Goal: Use online tool/utility: Utilize a website feature to perform a specific function

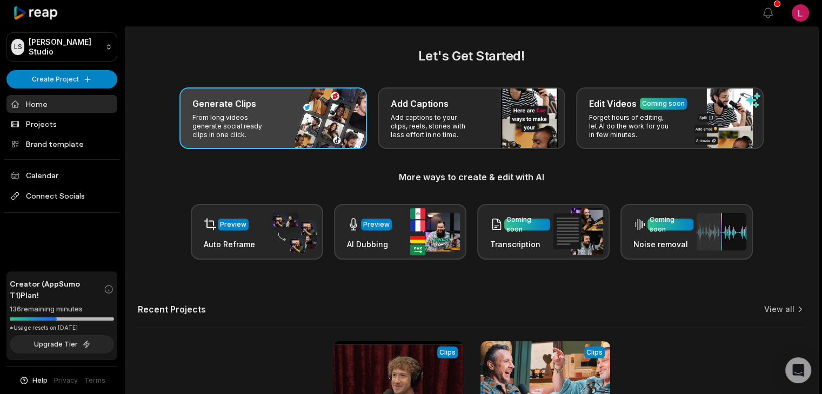
click at [256, 125] on p "From long videos generate social ready clips in one click." at bounding box center [234, 126] width 84 height 26
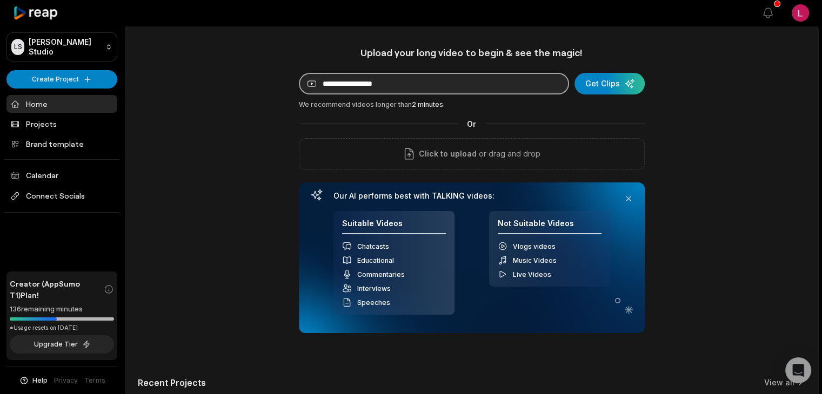
click at [367, 89] on input at bounding box center [434, 84] width 270 height 22
paste input "**********"
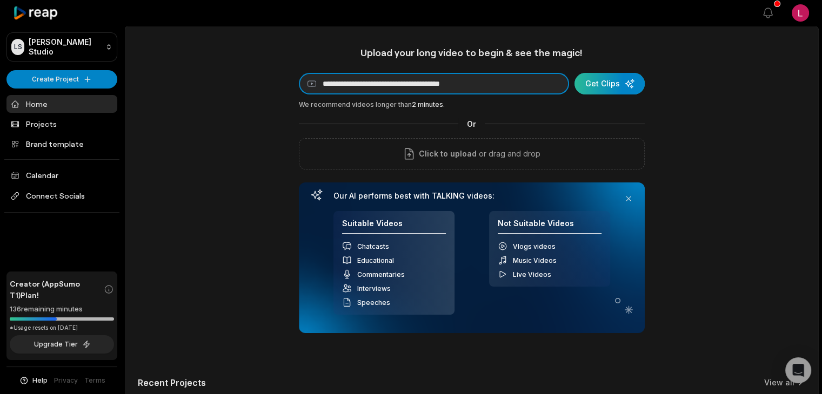
type input "**********"
click at [599, 89] on div "submit" at bounding box center [609, 84] width 70 height 22
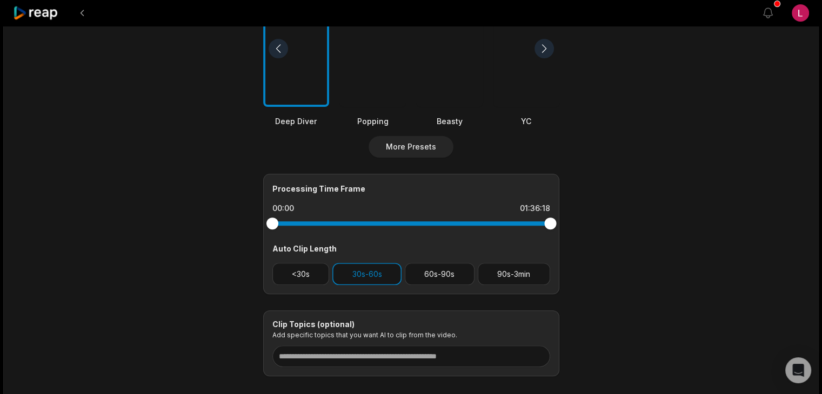
scroll to position [383, 0]
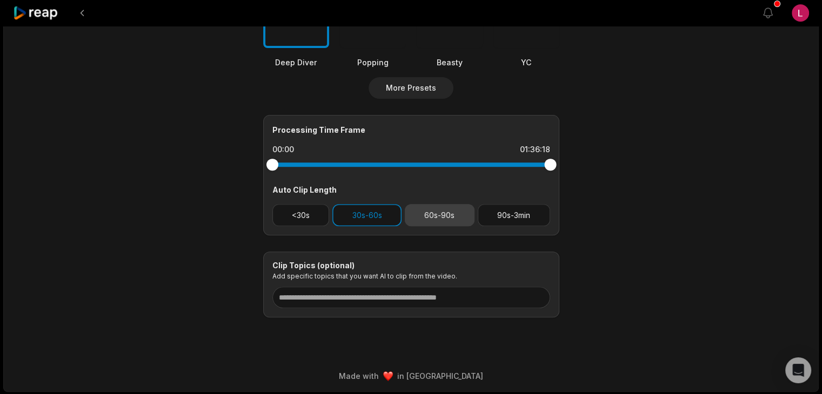
click at [421, 214] on button "60s-90s" at bounding box center [440, 215] width 70 height 22
click at [377, 212] on button "30s-60s" at bounding box center [366, 215] width 69 height 22
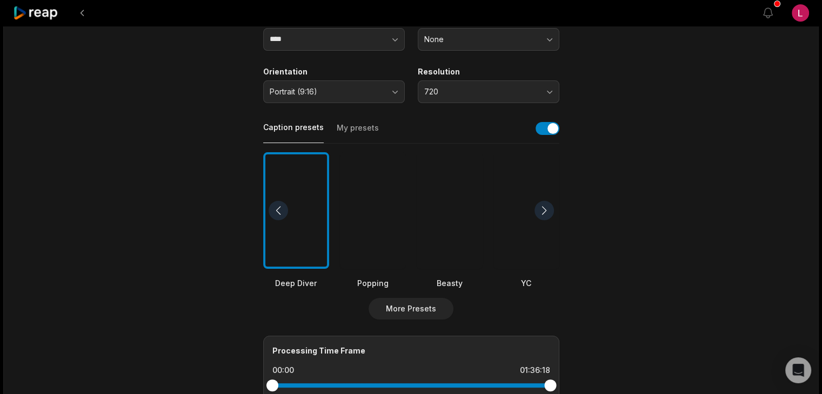
scroll to position [378, 0]
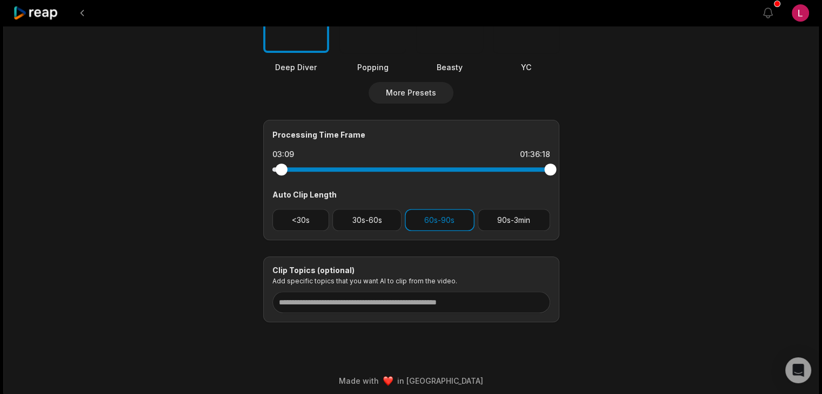
drag, startPoint x: 270, startPoint y: 169, endPoint x: 281, endPoint y: 168, distance: 10.9
click at [281, 168] on div at bounding box center [281, 170] width 12 height 12
drag, startPoint x: 551, startPoint y: 171, endPoint x: 535, endPoint y: 173, distance: 16.4
click at [535, 173] on div at bounding box center [535, 170] width 12 height 12
click at [279, 170] on div at bounding box center [279, 170] width 12 height 12
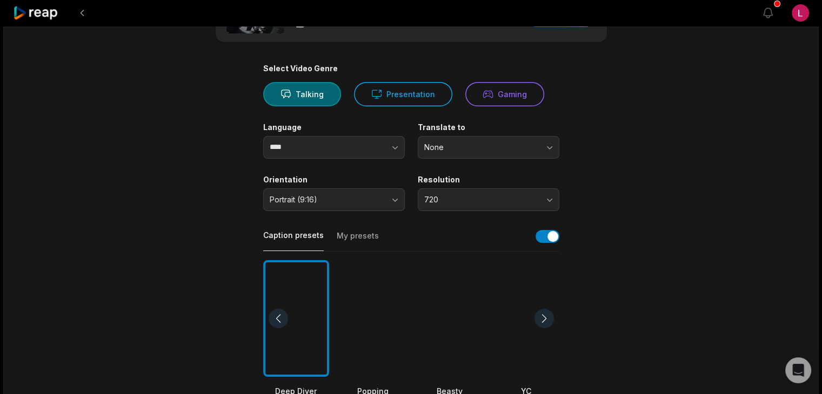
scroll to position [0, 0]
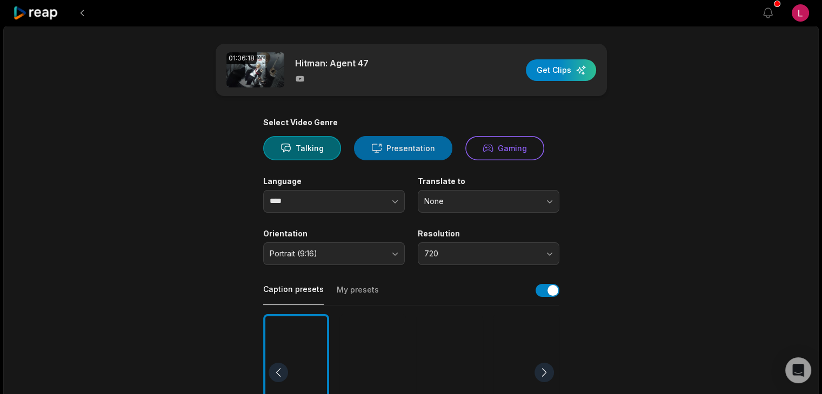
click at [407, 150] on button "Presentation" at bounding box center [403, 148] width 98 height 24
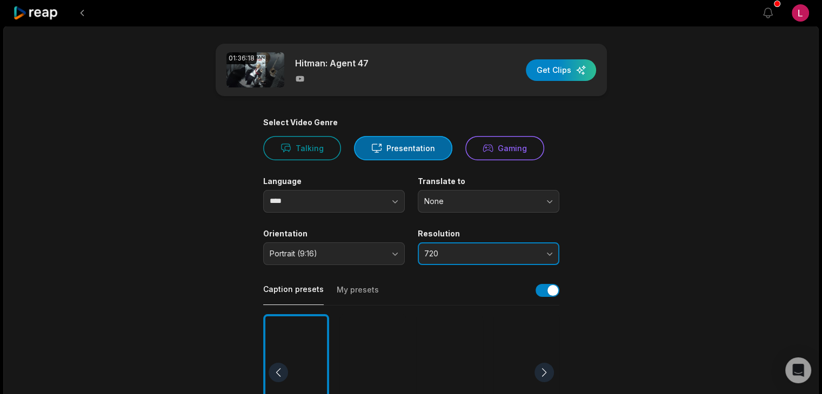
click at [553, 250] on button "720" at bounding box center [489, 254] width 142 height 23
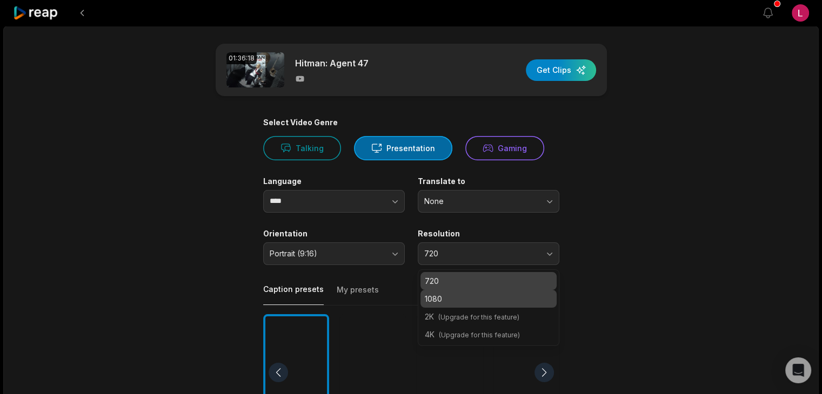
click at [517, 299] on p "1080" at bounding box center [489, 298] width 128 height 11
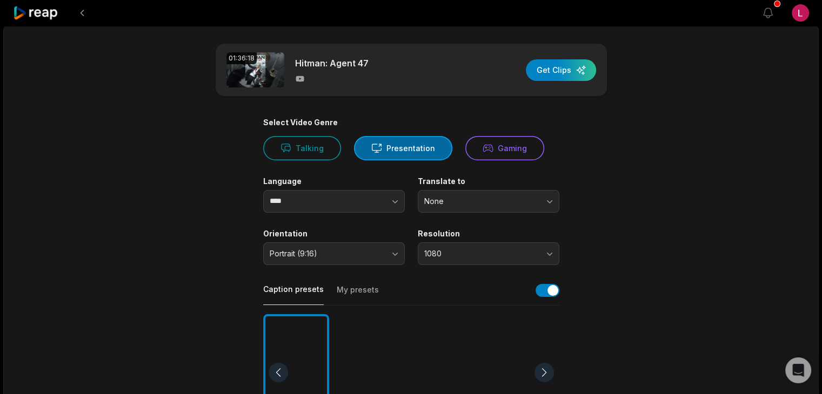
click at [677, 277] on div "01:36:18 Hitman: Agent 47 Get Clips Select Video Genre Talking Presentation Gam…" at bounding box center [410, 401] width 815 height 750
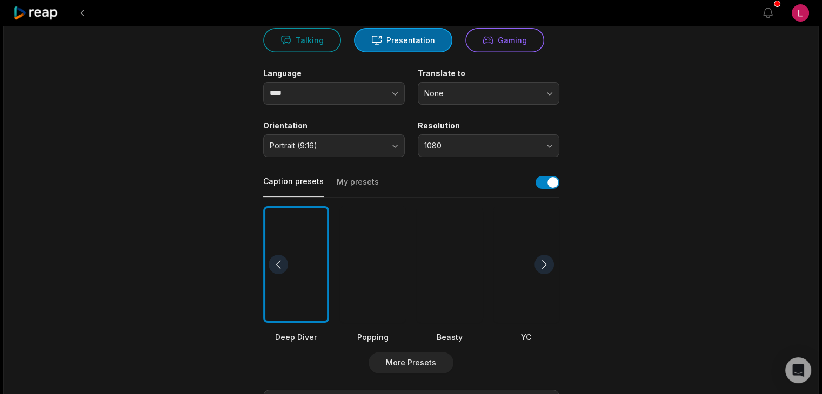
scroll to position [216, 0]
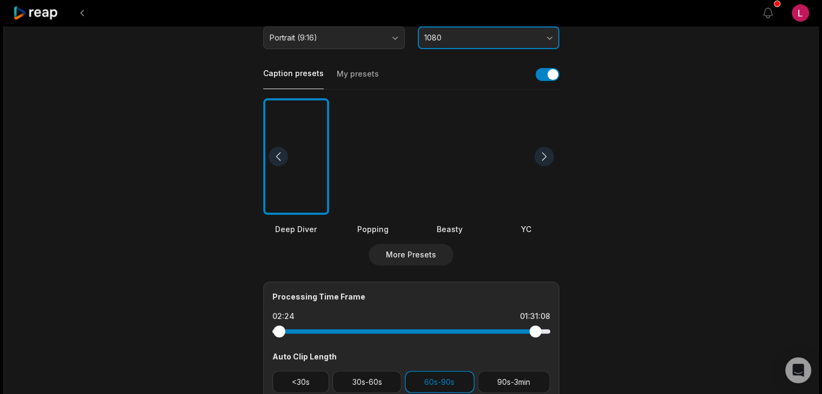
click at [548, 31] on button "1080" at bounding box center [489, 37] width 142 height 23
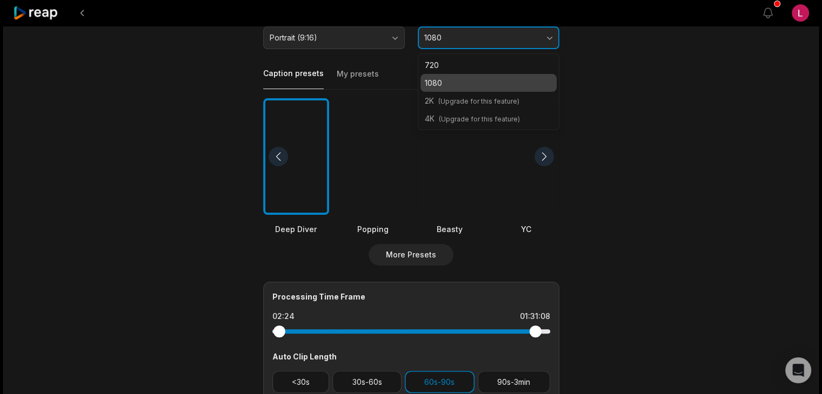
click at [548, 31] on button "1080" at bounding box center [489, 37] width 142 height 23
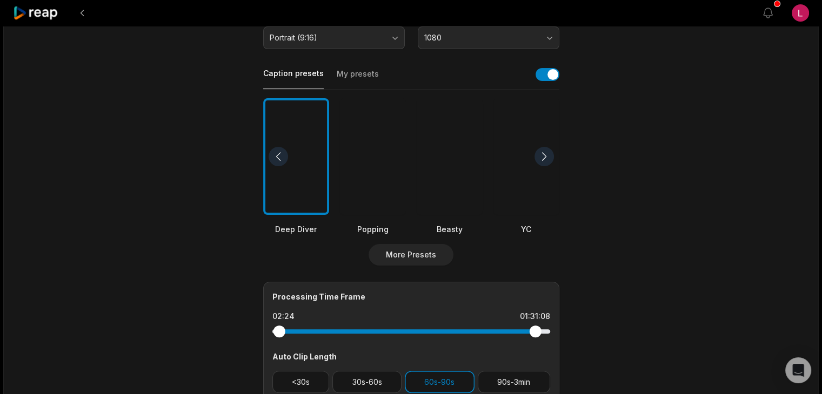
click at [542, 156] on div at bounding box center [543, 156] width 19 height 19
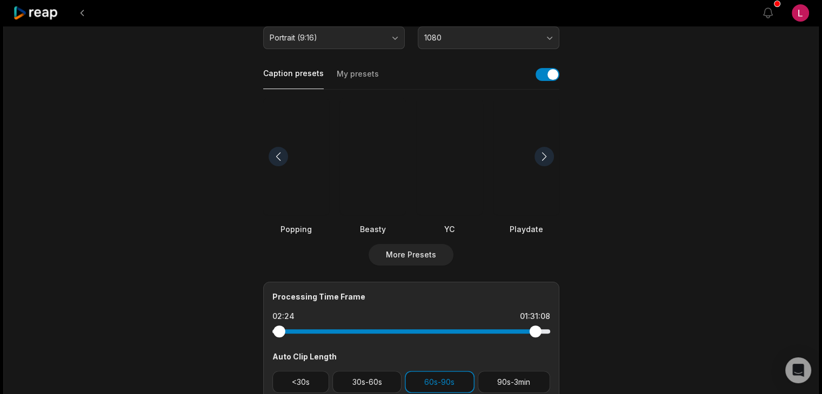
click at [542, 156] on div at bounding box center [543, 156] width 19 height 19
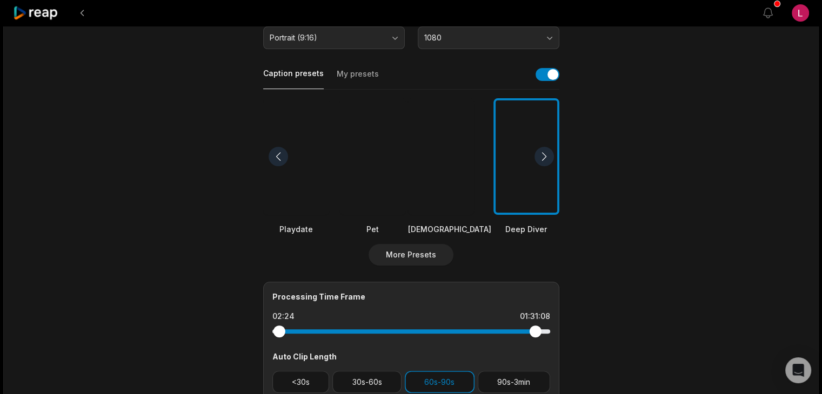
click at [542, 156] on div at bounding box center [543, 156] width 19 height 19
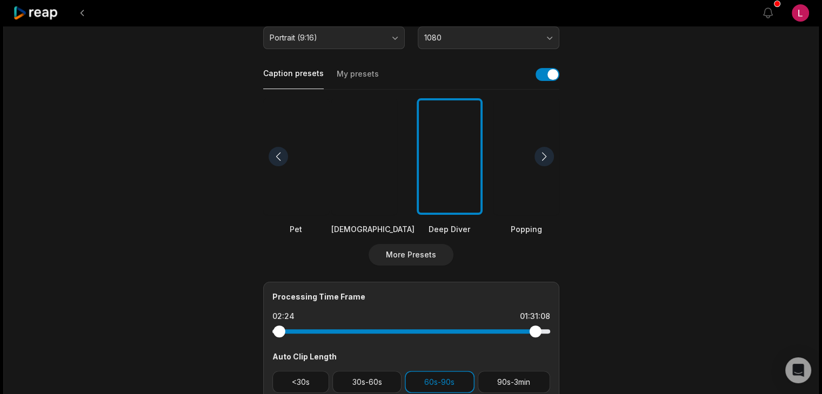
click at [542, 156] on div at bounding box center [543, 156] width 19 height 19
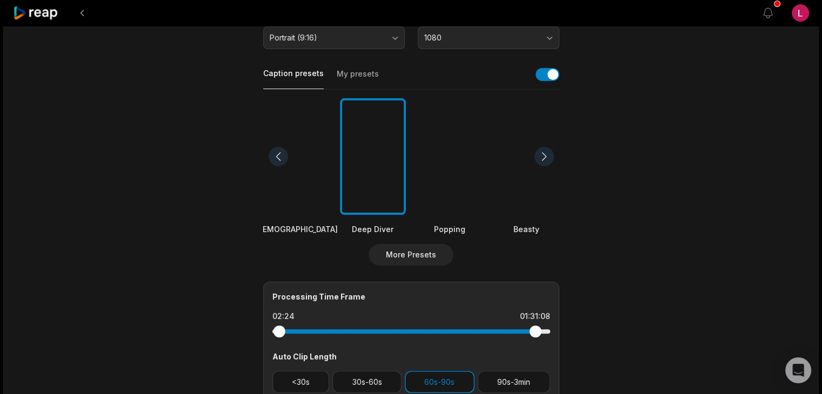
click at [542, 156] on div at bounding box center [543, 156] width 19 height 19
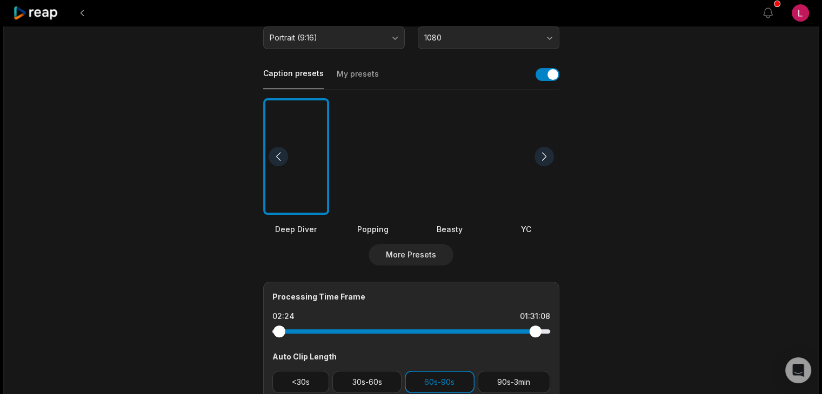
click at [460, 158] on div at bounding box center [450, 156] width 66 height 117
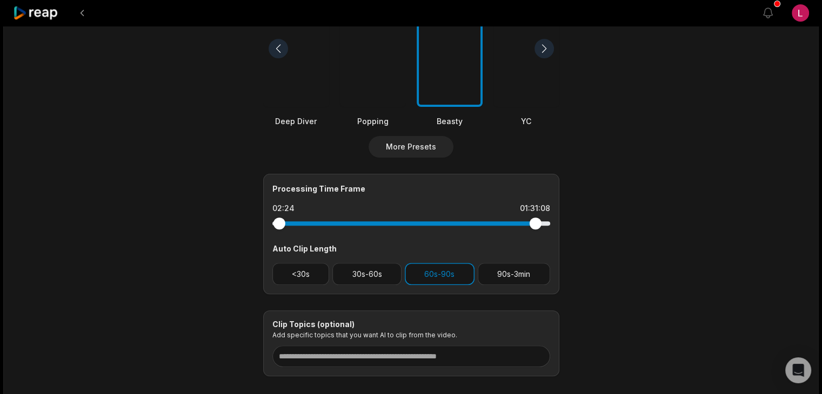
scroll to position [383, 0]
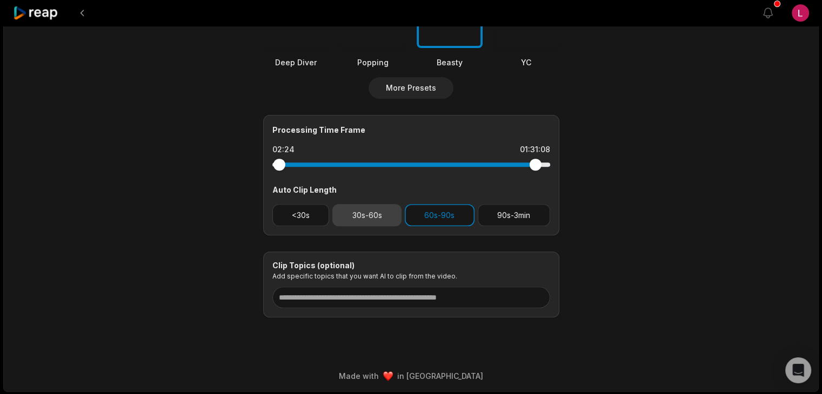
click at [394, 215] on button "30s-60s" at bounding box center [366, 215] width 69 height 22
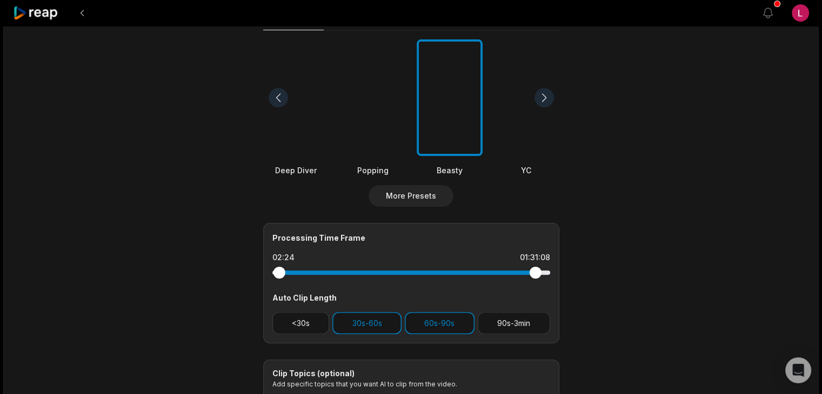
scroll to position [221, 0]
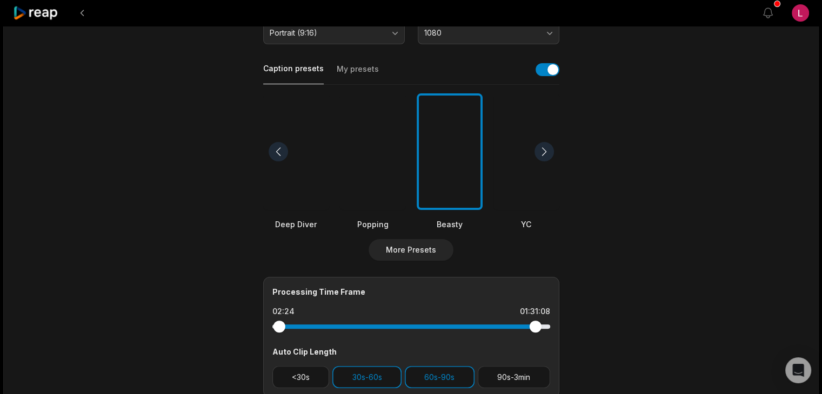
click at [383, 169] on div at bounding box center [373, 151] width 66 height 117
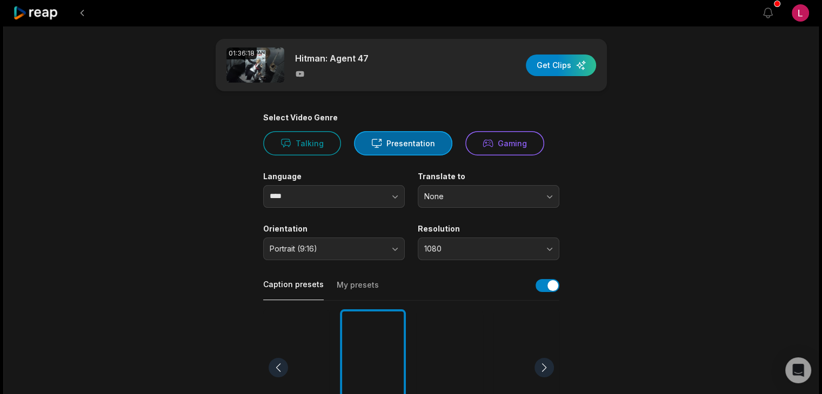
scroll to position [0, 0]
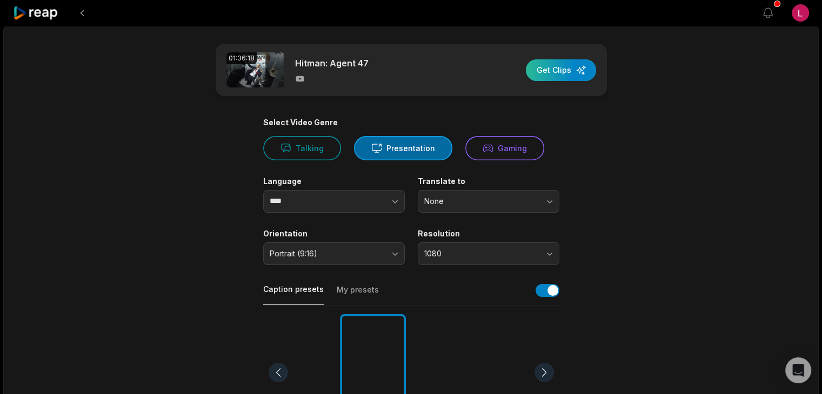
click at [567, 71] on div "button" at bounding box center [561, 70] width 70 height 22
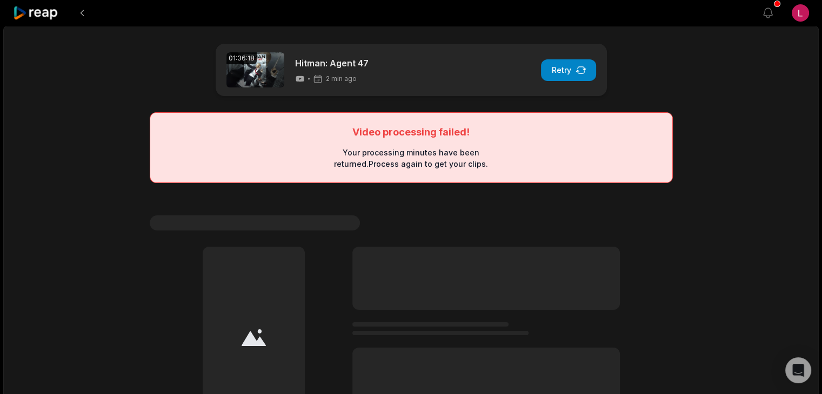
click at [43, 11] on icon at bounding box center [36, 13] width 46 height 15
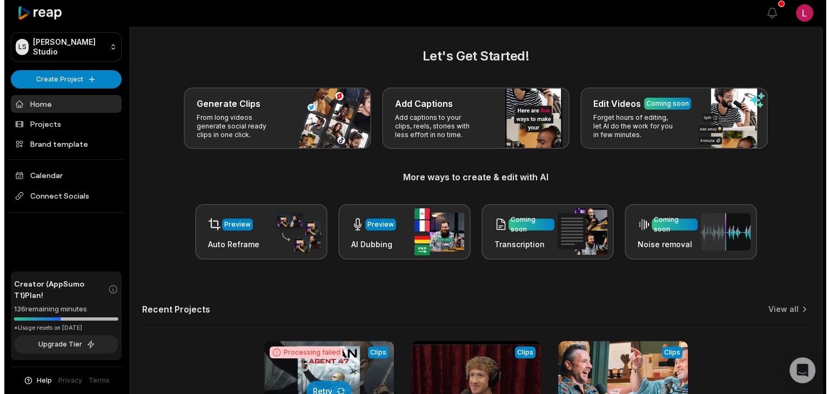
scroll to position [108, 0]
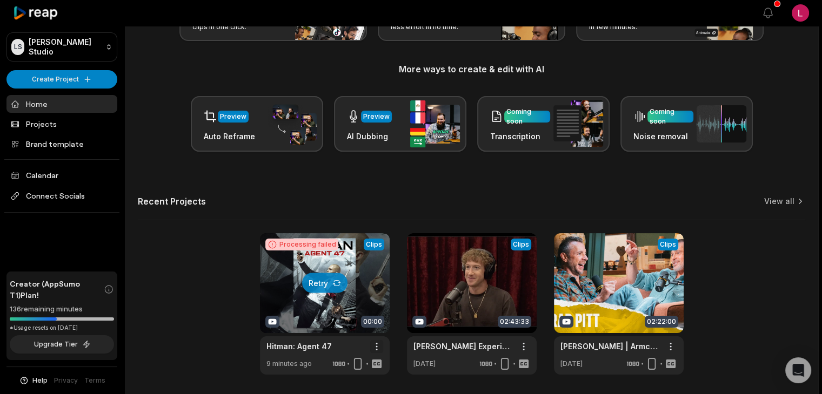
click at [377, 286] on html "LS Logan's Studio Create Project Home Projects Brand template Calendar Connect …" at bounding box center [411, 89] width 822 height 394
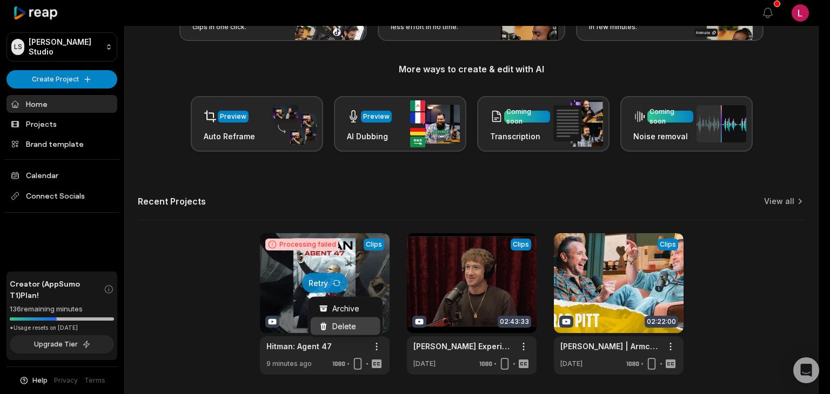
click at [362, 329] on div "Delete" at bounding box center [346, 327] width 70 height 18
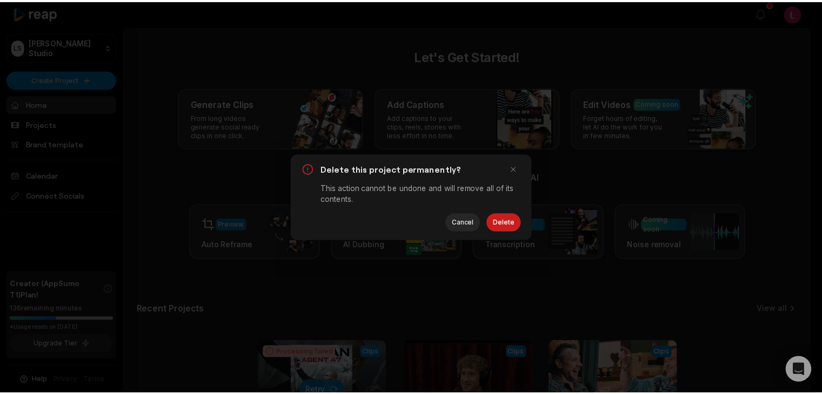
scroll to position [0, 0]
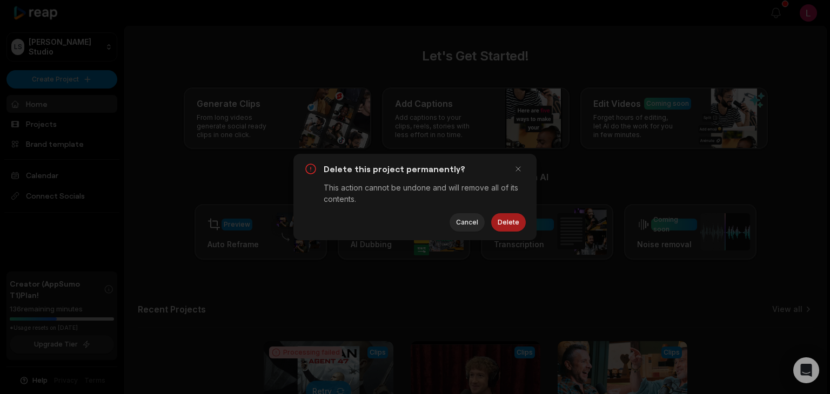
click at [509, 224] on button "Delete" at bounding box center [508, 222] width 35 height 18
